Goal: Find specific page/section: Find specific page/section

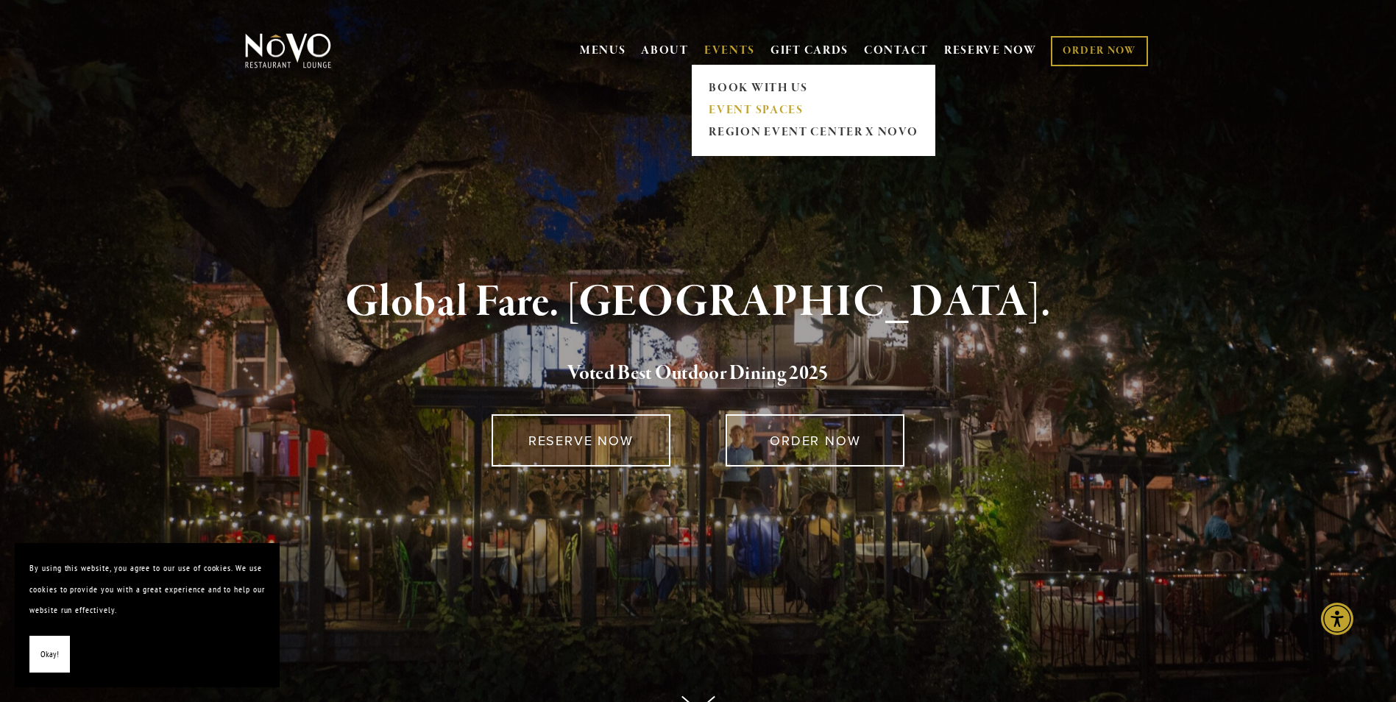
click at [723, 108] on link "EVENT SPACES" at bounding box center [813, 110] width 219 height 22
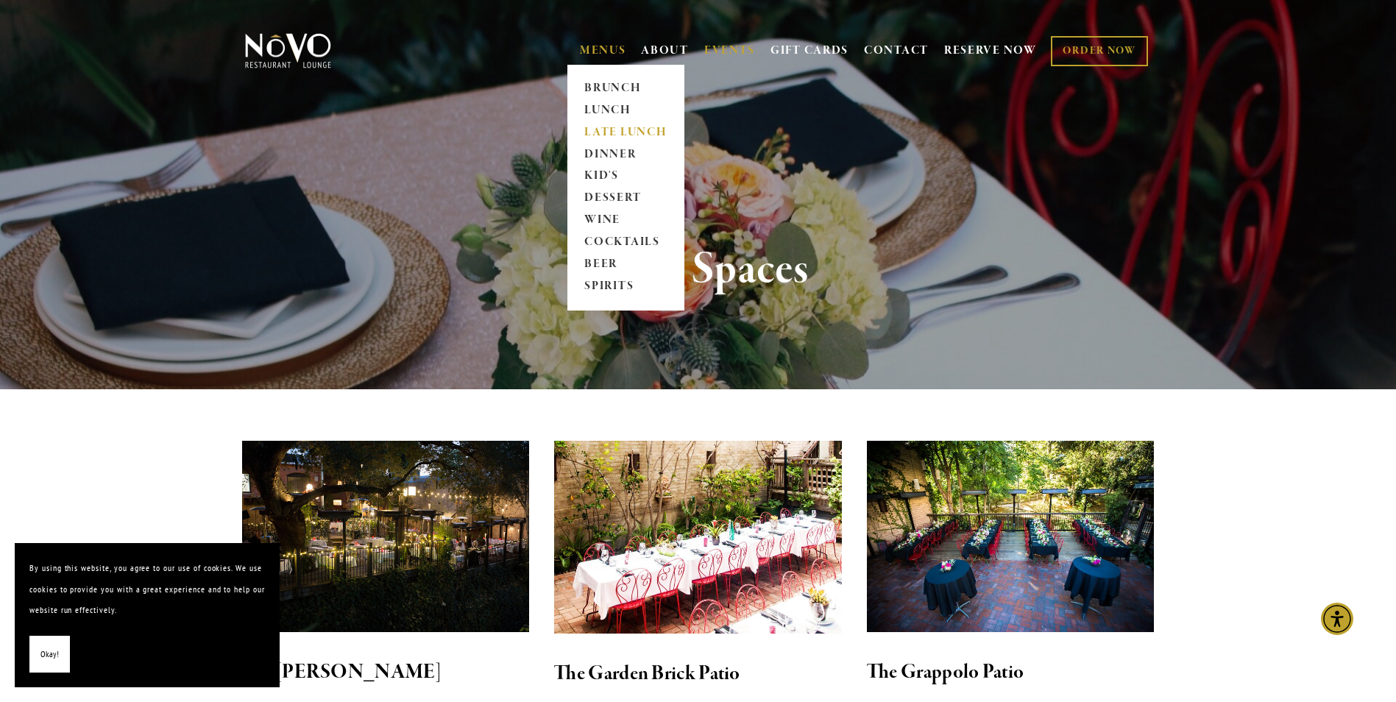
click at [595, 143] on link "LATE LUNCH" at bounding box center [626, 132] width 92 height 22
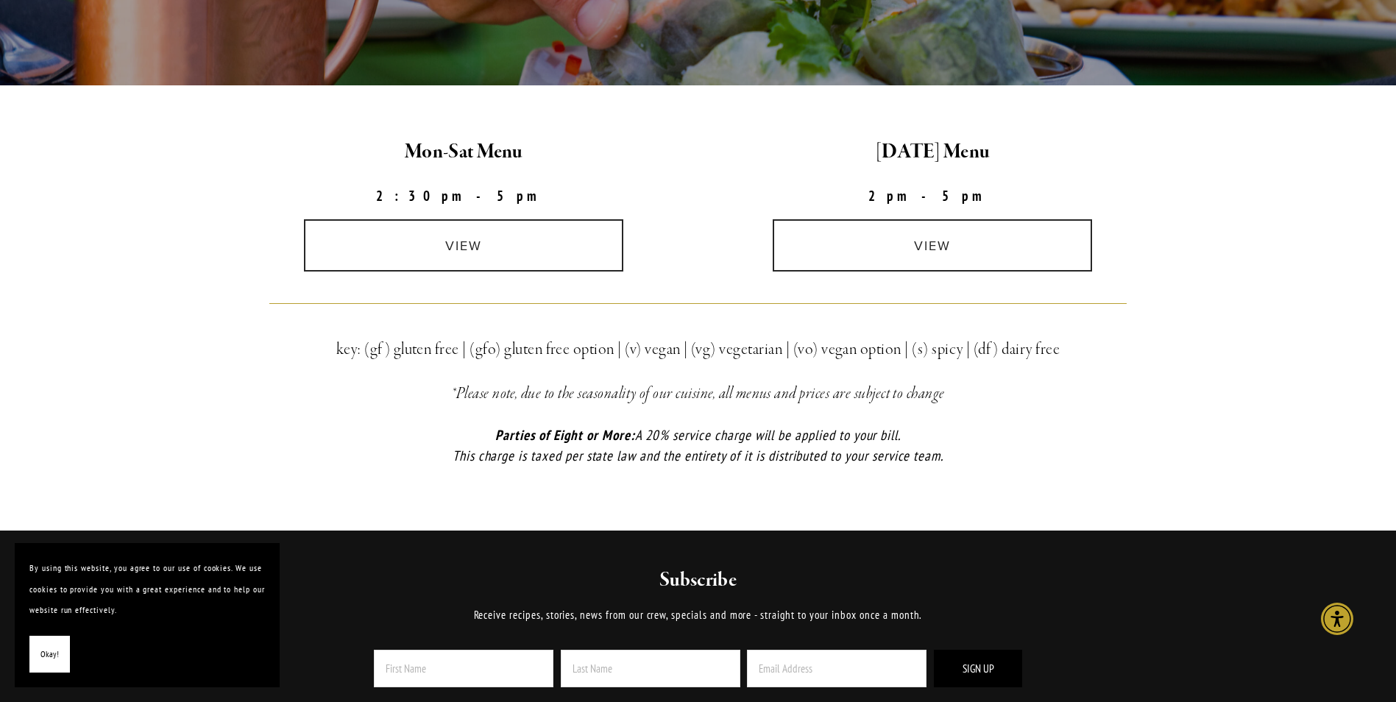
scroll to position [368, 0]
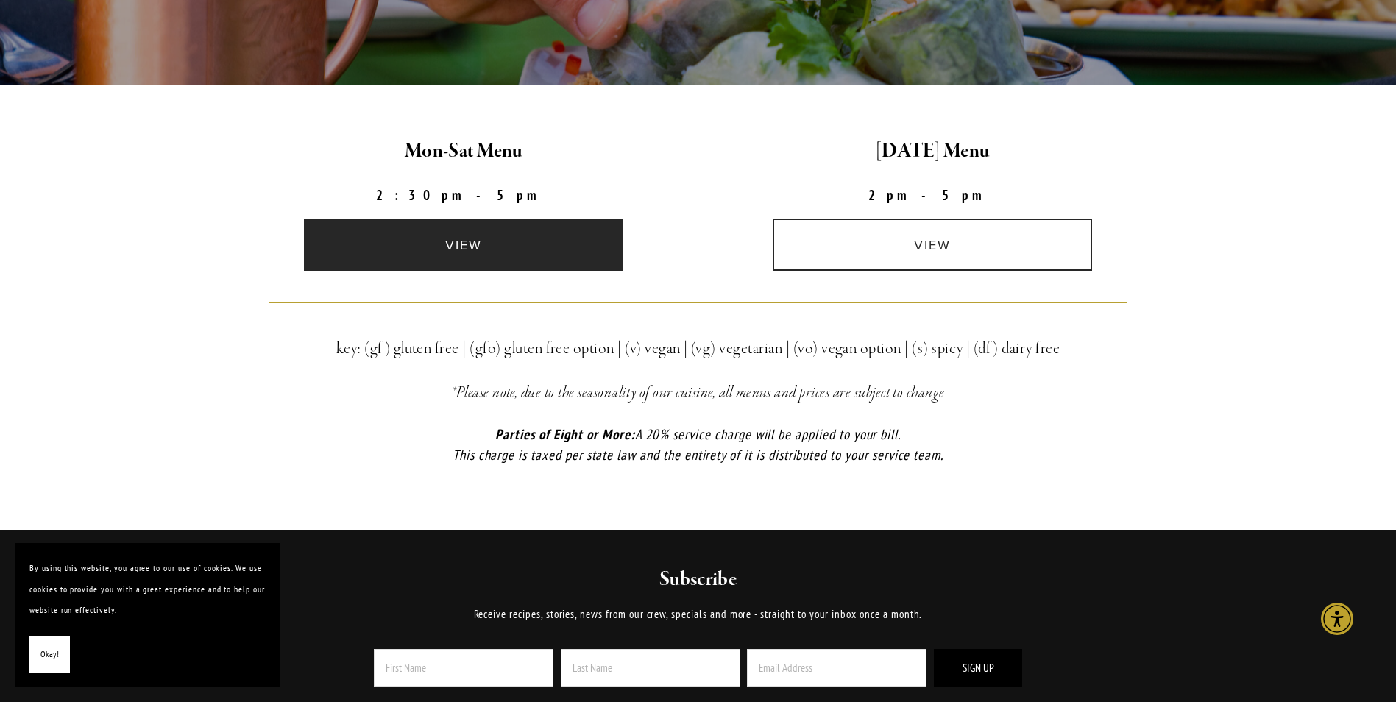
click at [450, 244] on link "view" at bounding box center [463, 245] width 319 height 52
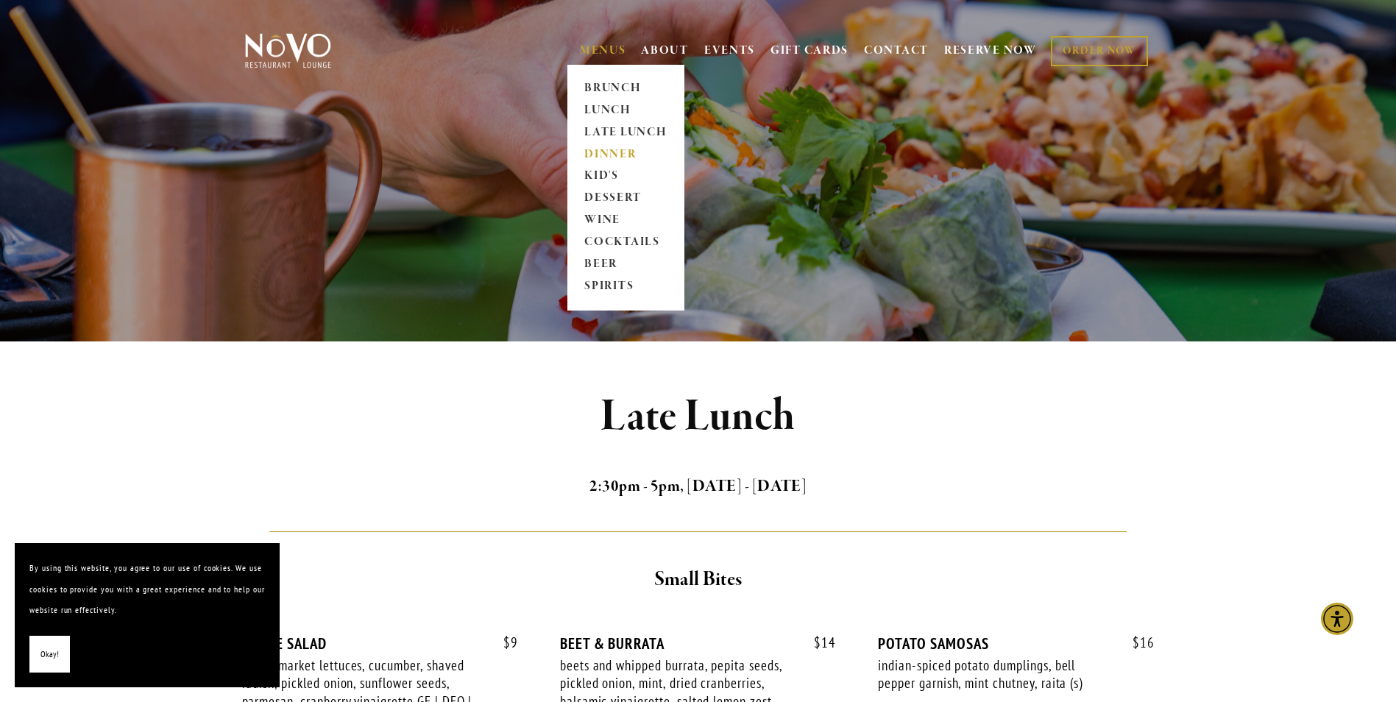
click at [595, 151] on link "DINNER" at bounding box center [626, 154] width 92 height 22
